Goal: Task Accomplishment & Management: Manage account settings

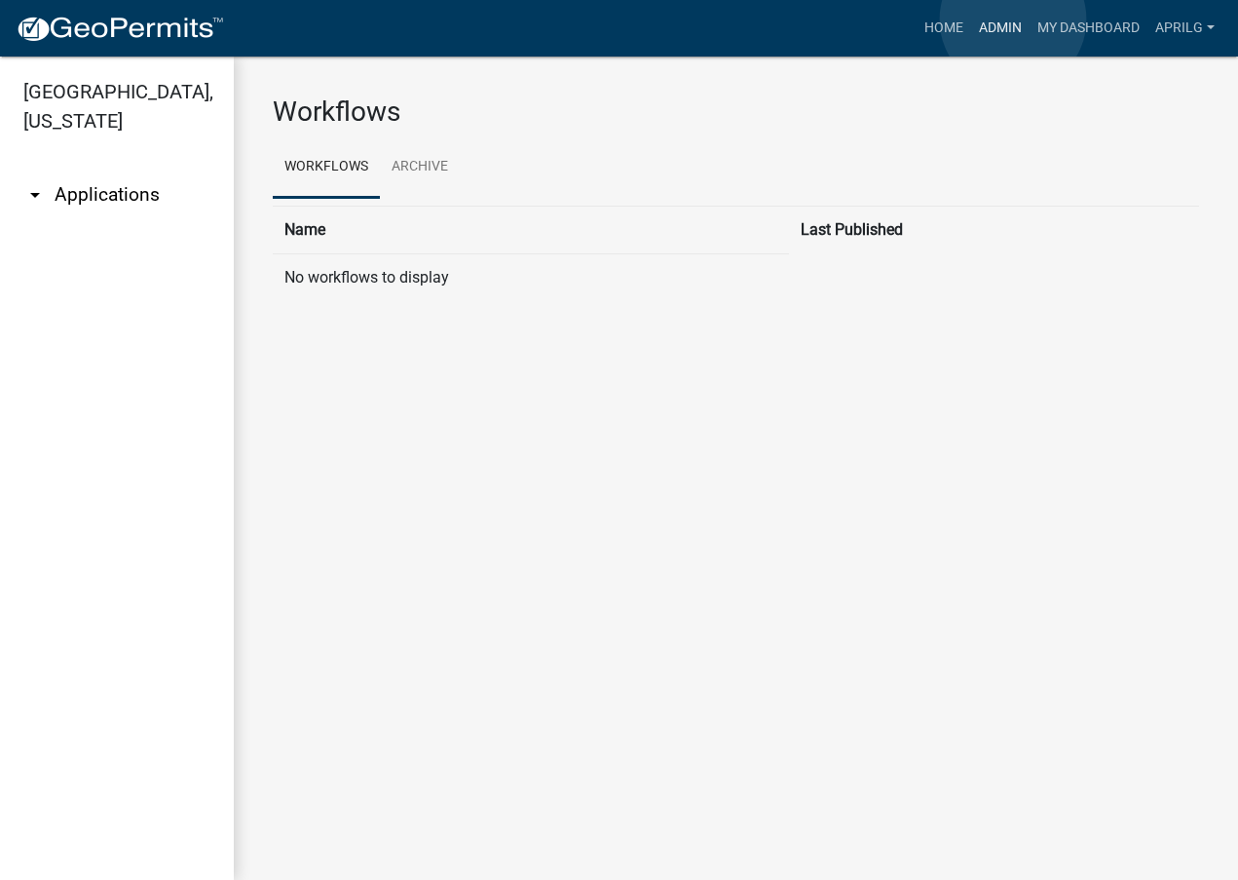
click at [1013, 19] on link "Admin" at bounding box center [1000, 28] width 58 height 37
click at [996, 28] on link "Admin" at bounding box center [1000, 28] width 58 height 37
click at [936, 26] on link "Home" at bounding box center [944, 28] width 55 height 37
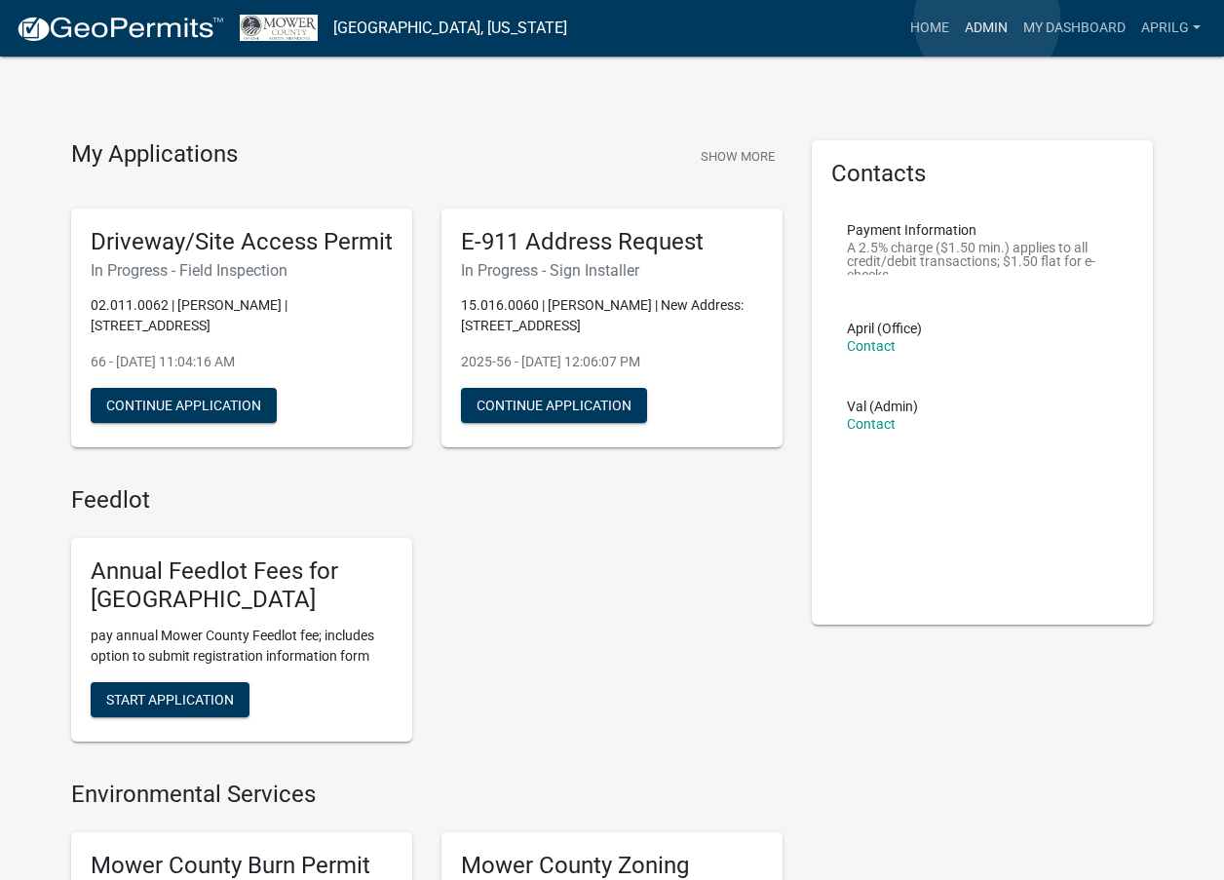
click at [987, 19] on link "Admin" at bounding box center [986, 28] width 58 height 37
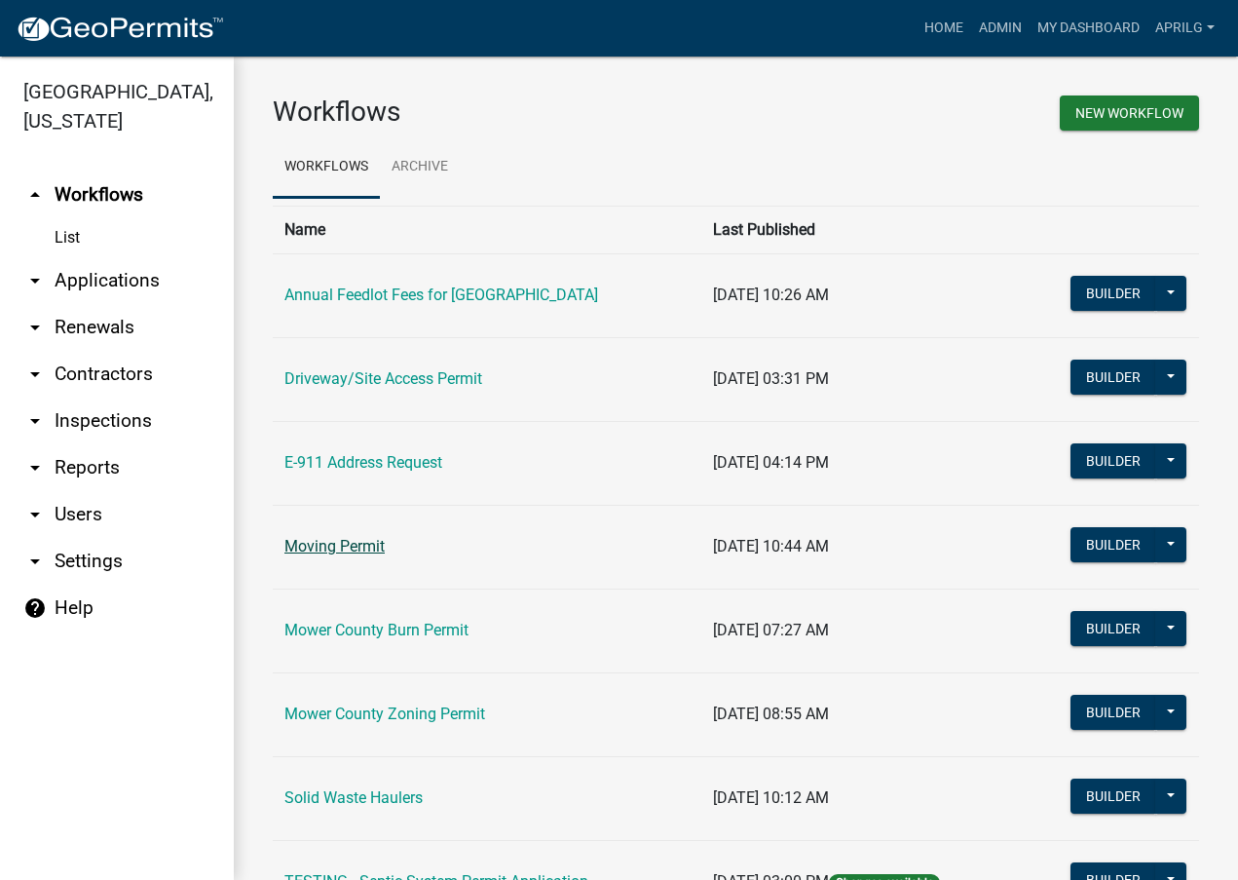
click at [362, 542] on link "Moving Permit" at bounding box center [334, 546] width 100 height 19
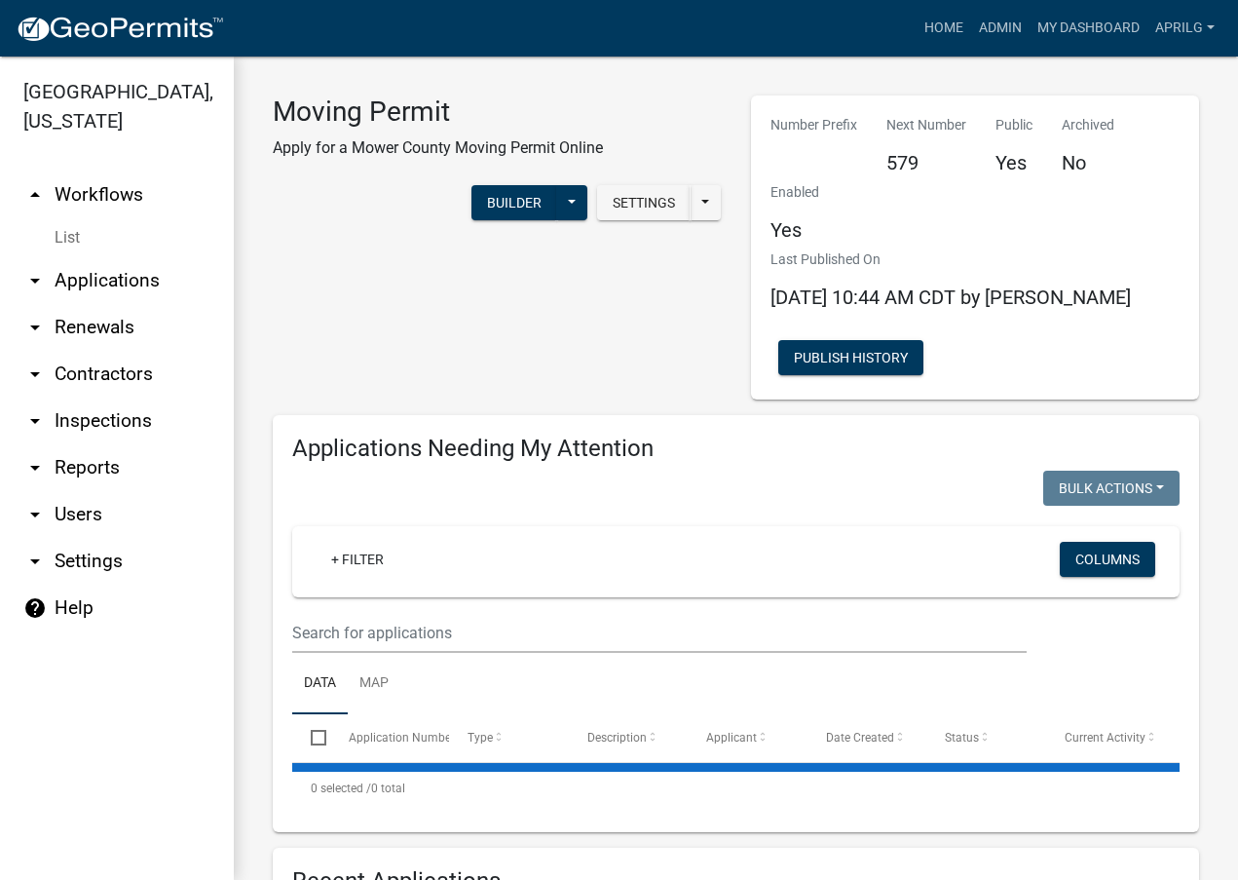
select select "1: 25"
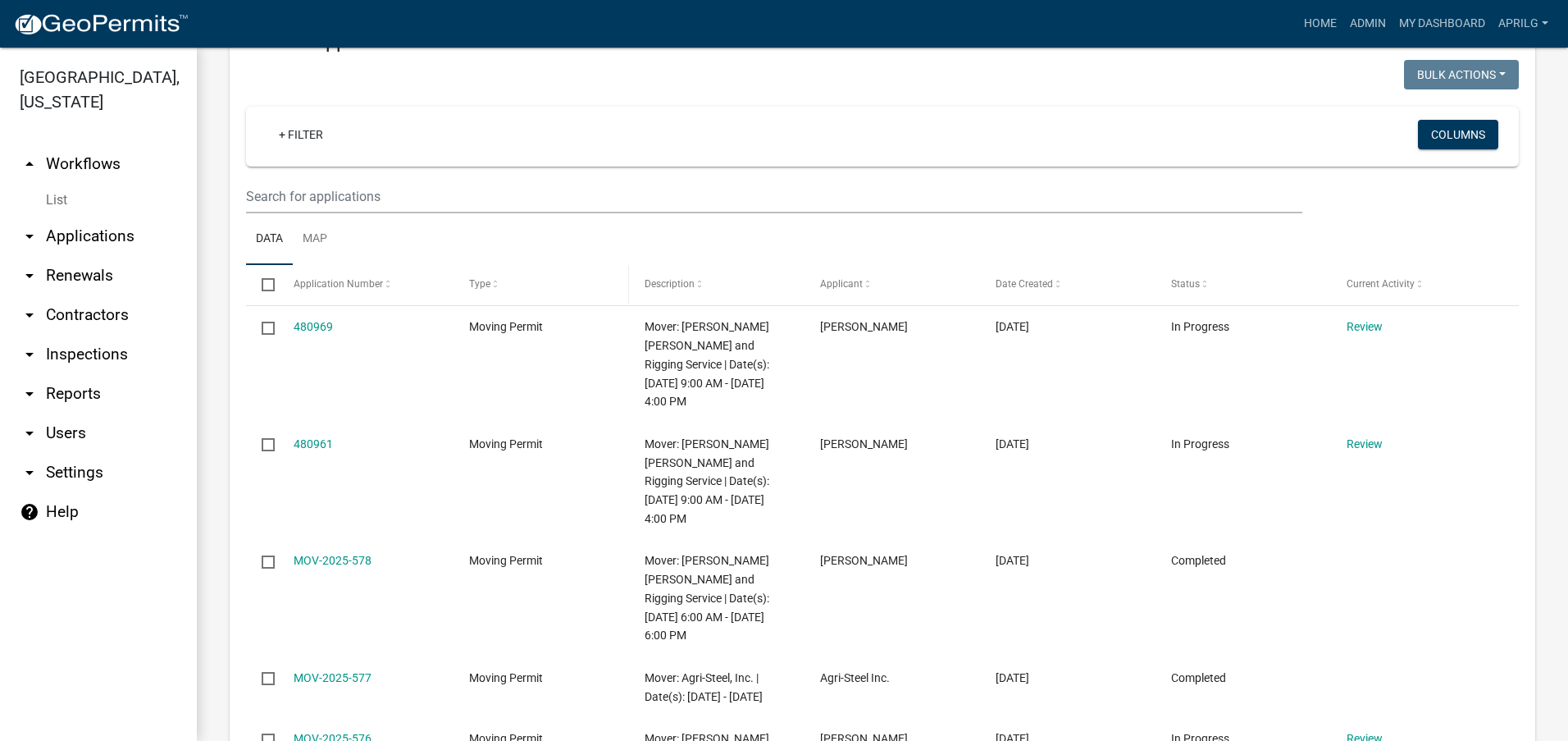
scroll to position [656, 0]
